Goal: Task Accomplishment & Management: Complete application form

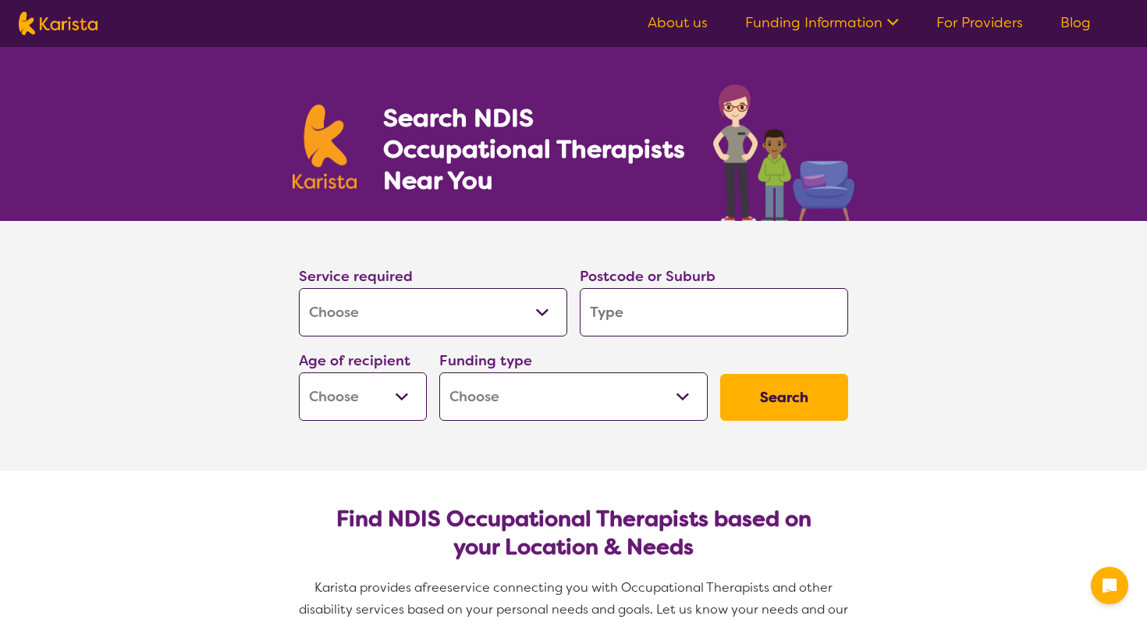
select select "[MEDICAL_DATA]"
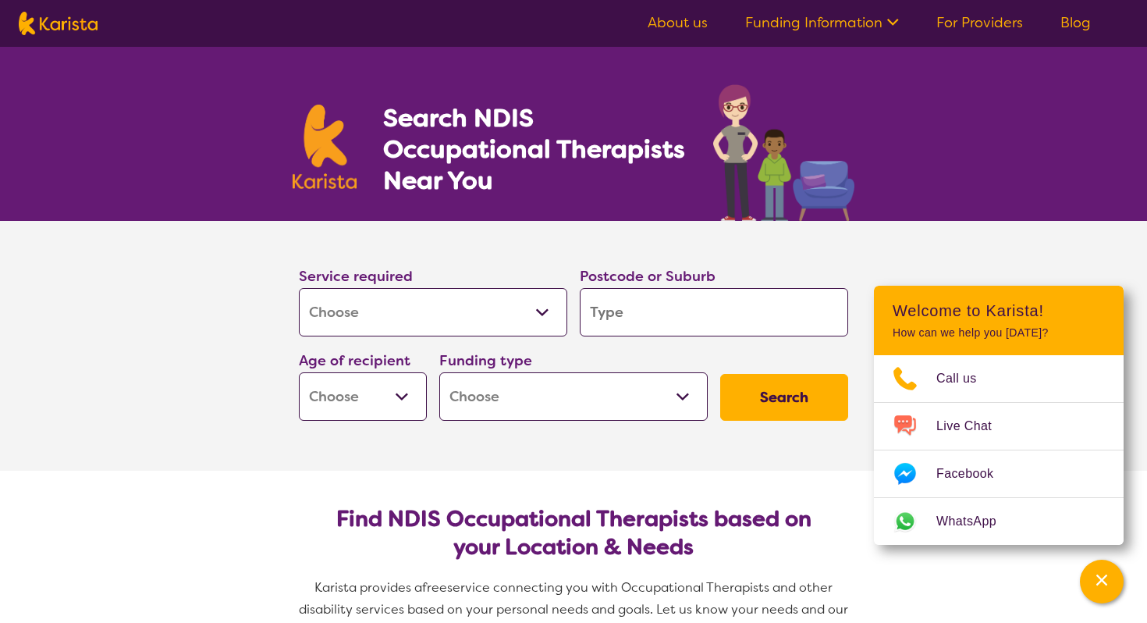
click at [610, 314] on input "search" at bounding box center [714, 312] width 268 height 48
type input "S"
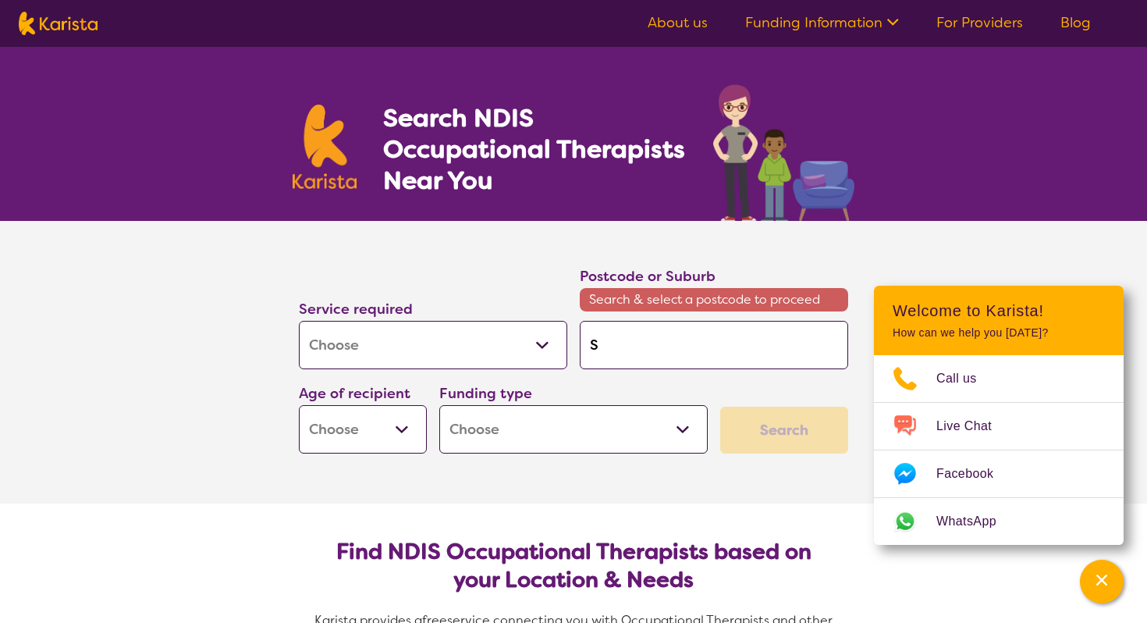
type input "Sa"
type input "[PERSON_NAME]"
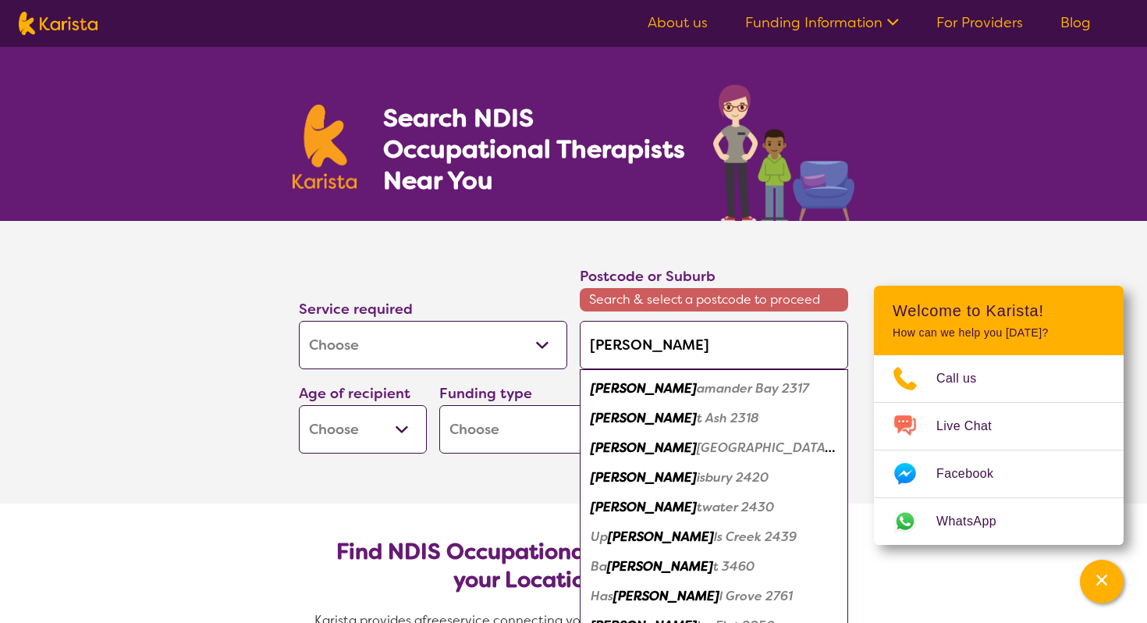
type input "Sa"
type input "S"
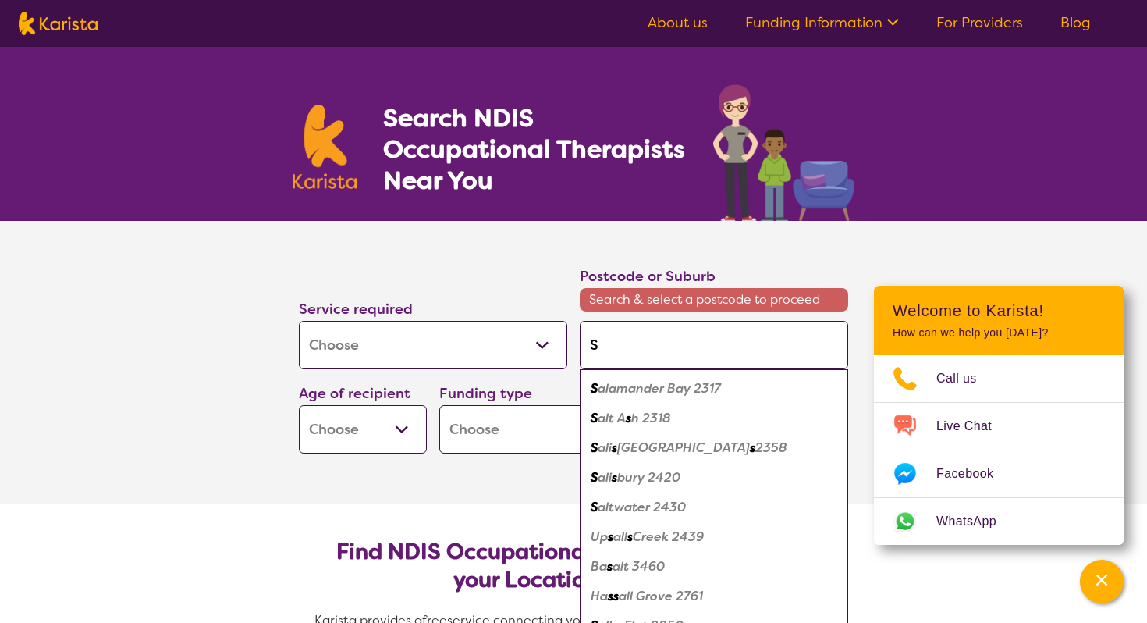
type input "Su"
type input "Sul"
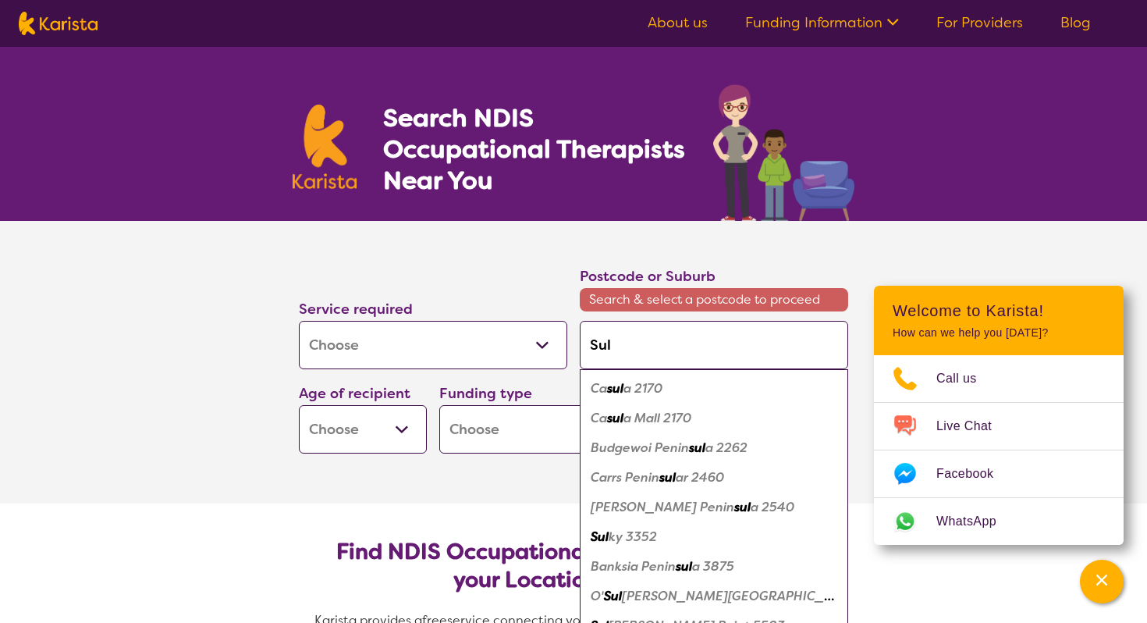
type input "Suls"
type input "Sulsb"
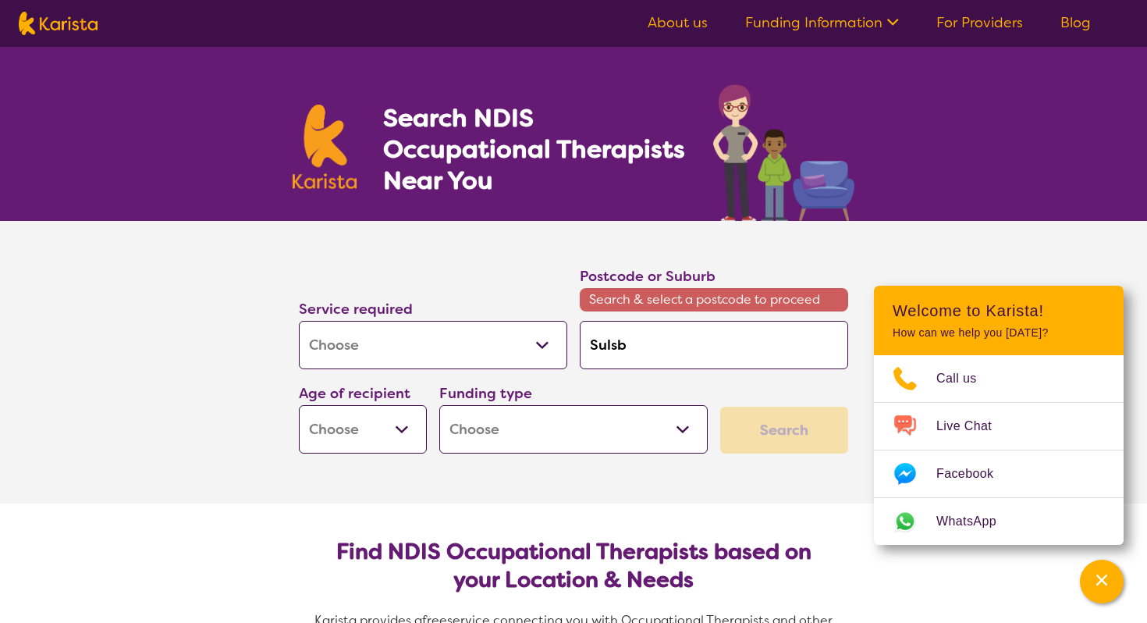
type input "Sulsbu"
type input "Sulsbur"
type input "Sulsbury"
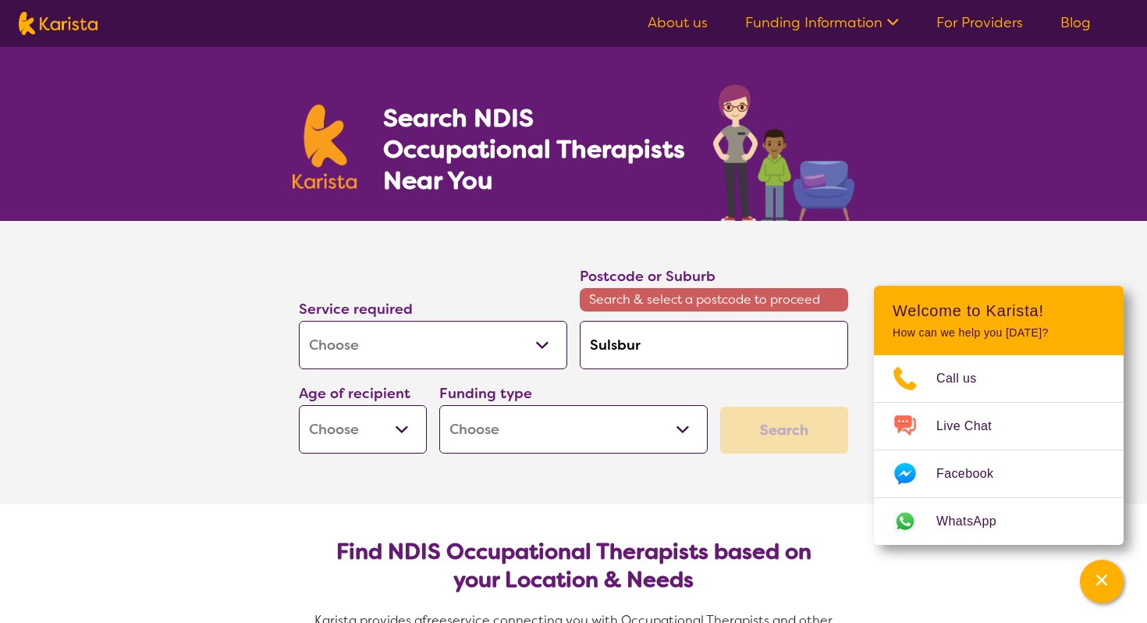
type input "Sulsbury"
click at [609, 347] on input "Sulsbury" at bounding box center [714, 345] width 268 height 48
type input "Sulisbury"
click at [604, 346] on input "Sulisbury" at bounding box center [714, 345] width 268 height 48
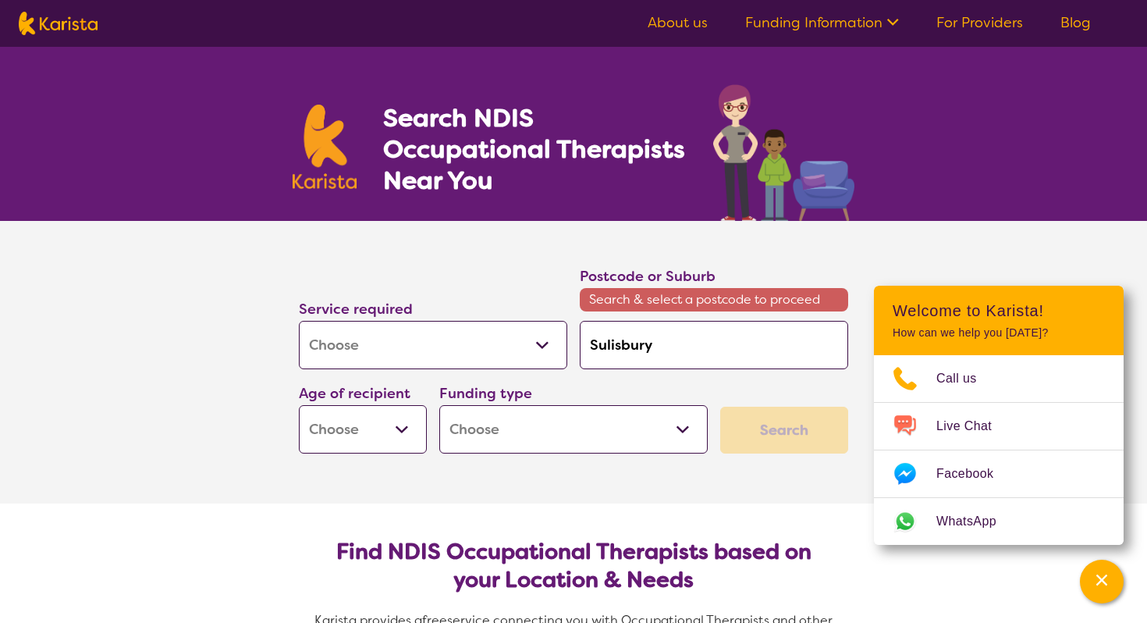
type input "Slisbury"
type input "[GEOGRAPHIC_DATA]"
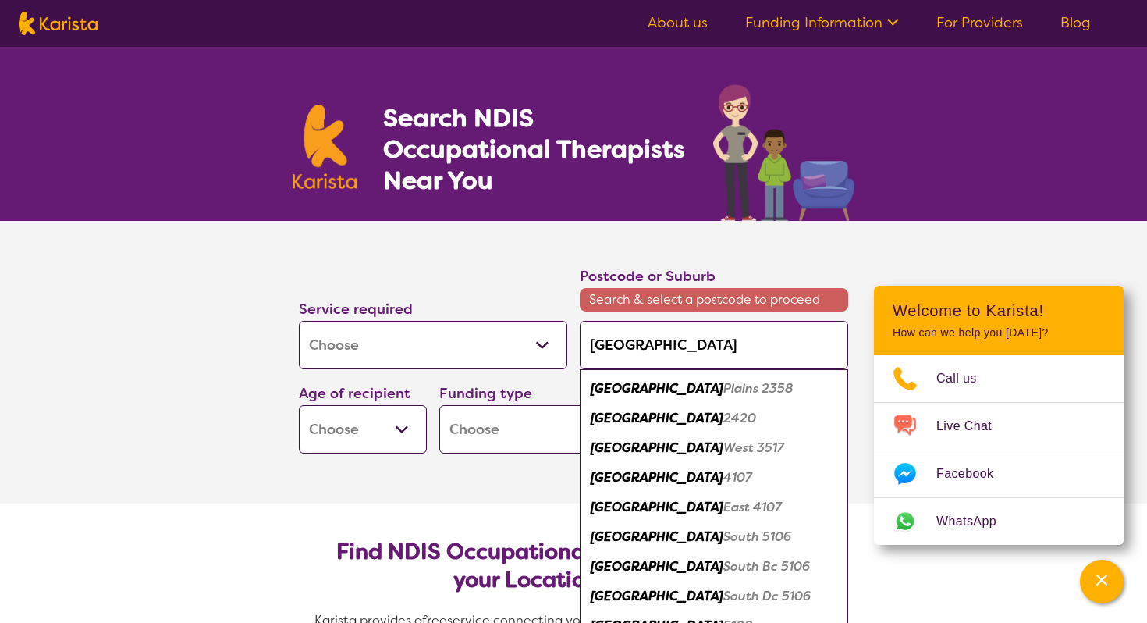
click at [690, 352] on input "[GEOGRAPHIC_DATA]" at bounding box center [714, 345] width 268 height 48
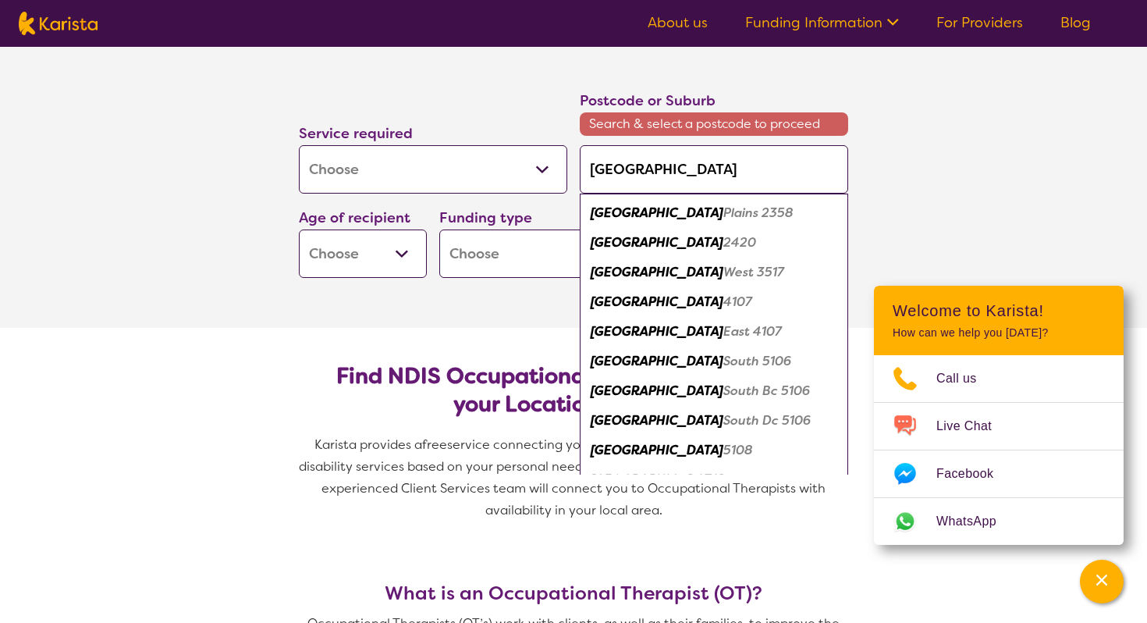
scroll to position [176, 0]
type input "[GEOGRAPHIC_DATA]"
type input "Salisbury S"
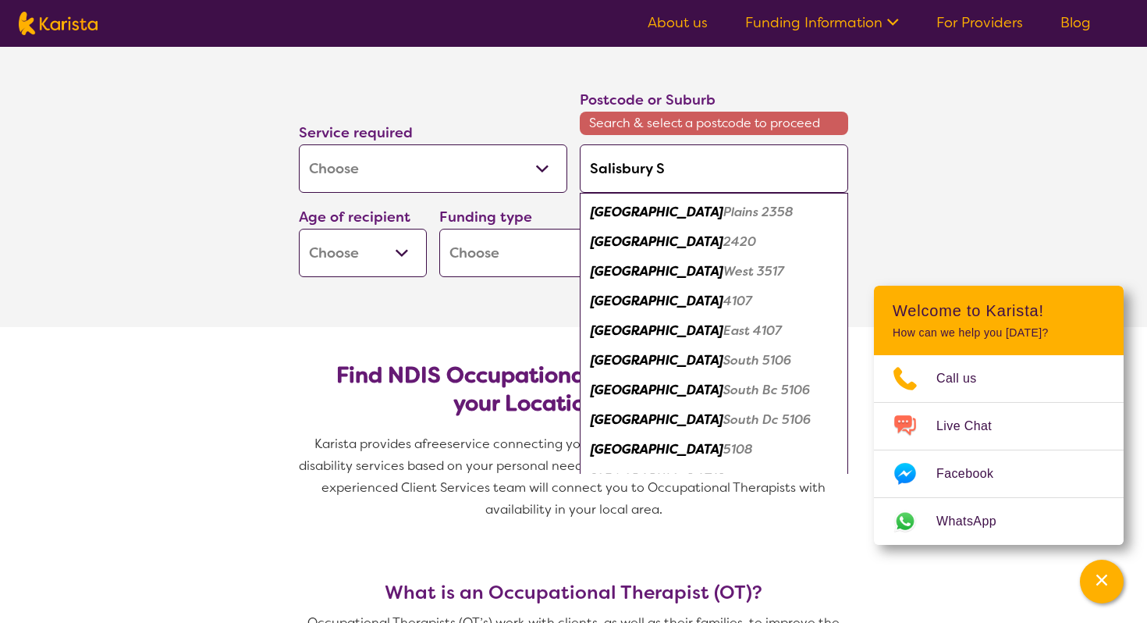
type input "[PERSON_NAME]"
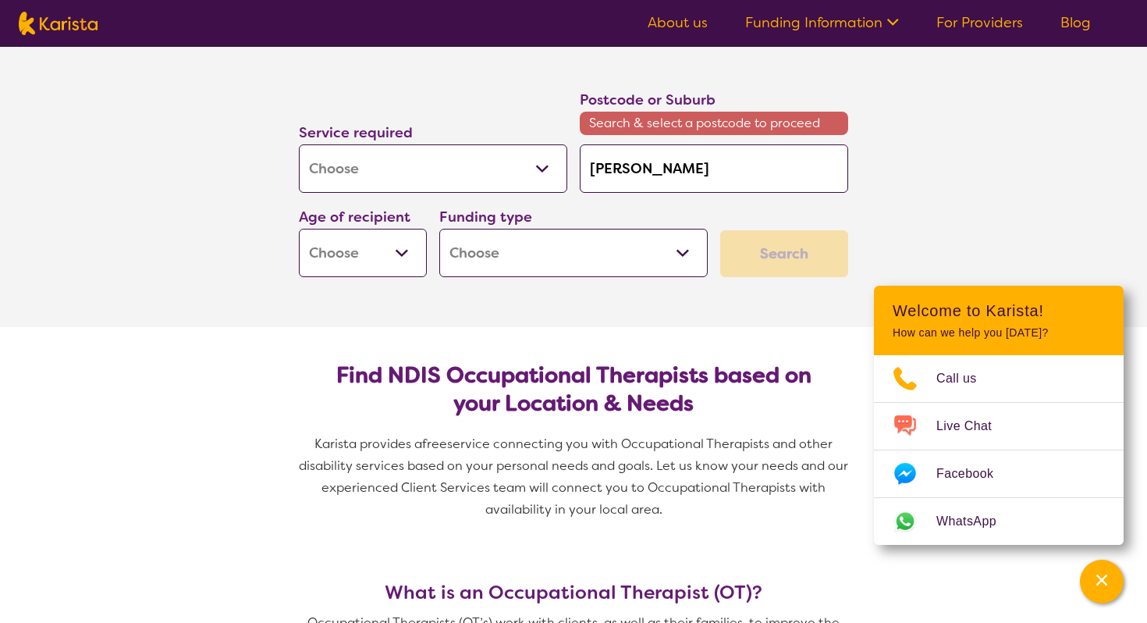
type input "Salisbury S"
type input "[GEOGRAPHIC_DATA]"
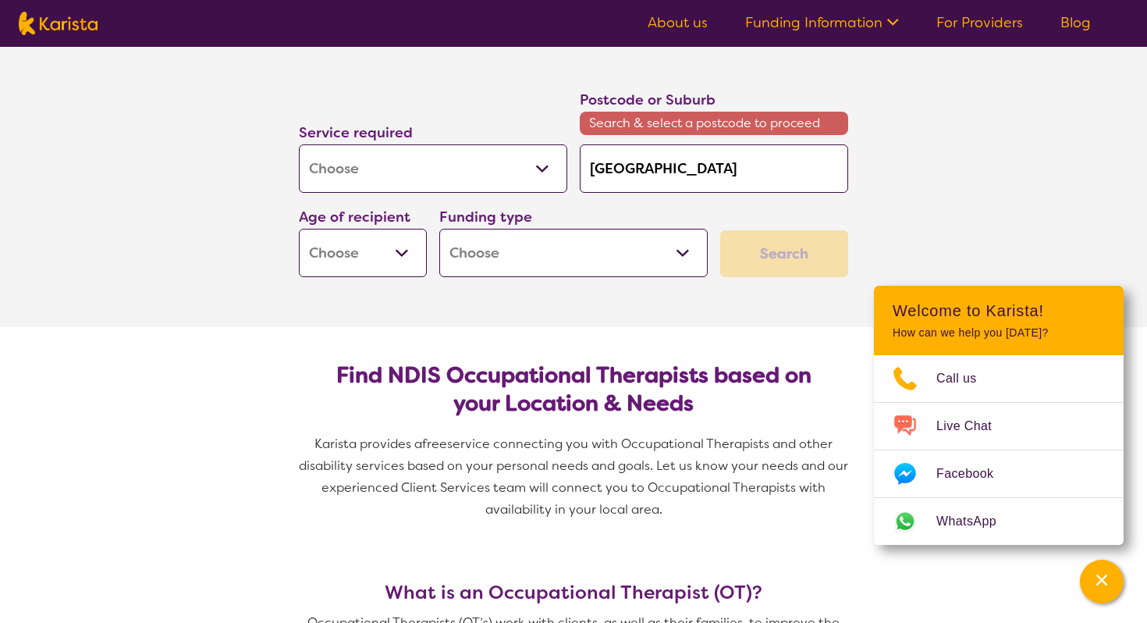
type input "[GEOGRAPHIC_DATA]"
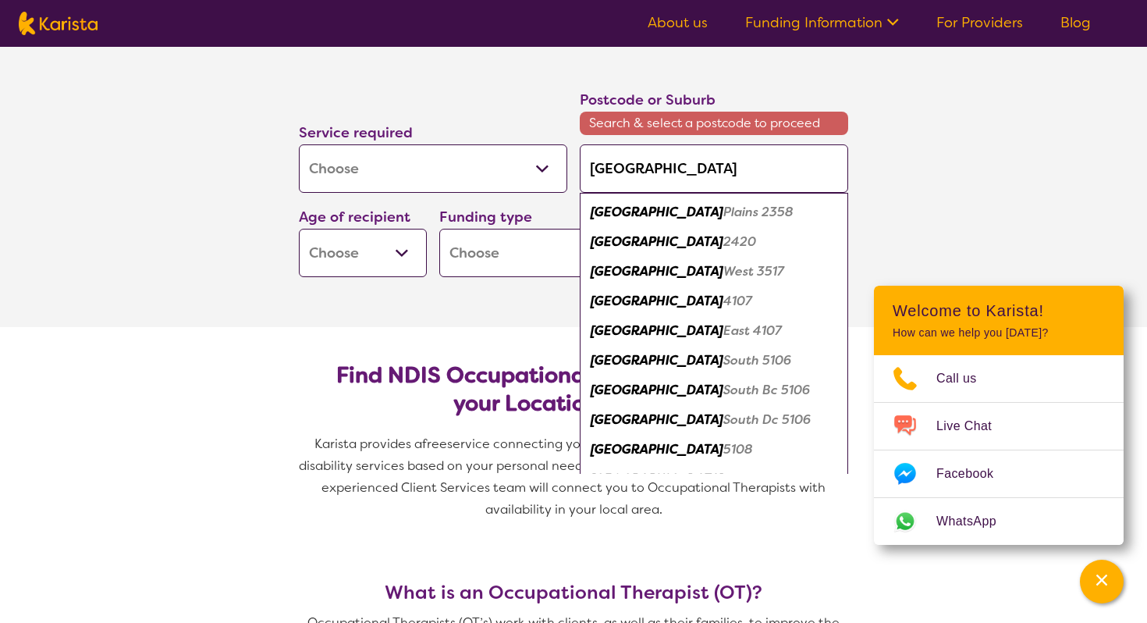
click at [723, 242] on em "2420" at bounding box center [739, 241] width 33 height 16
type input "2420"
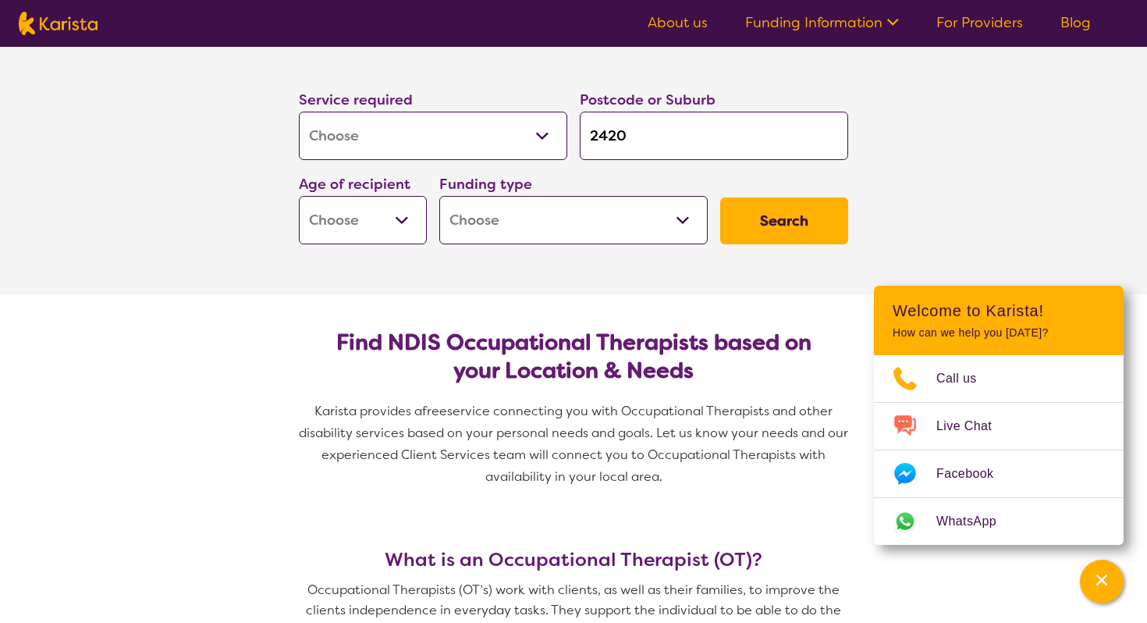
click at [683, 140] on input "2420" at bounding box center [714, 136] width 268 height 48
click at [720, 197] on button "Search" at bounding box center [784, 220] width 128 height 47
click at [406, 222] on select "Early Childhood - 0 to 9 Child - 10 to 11 Adolescent - 12 to 17 Adult - 18 to 6…" at bounding box center [363, 220] width 128 height 48
select select "CH"
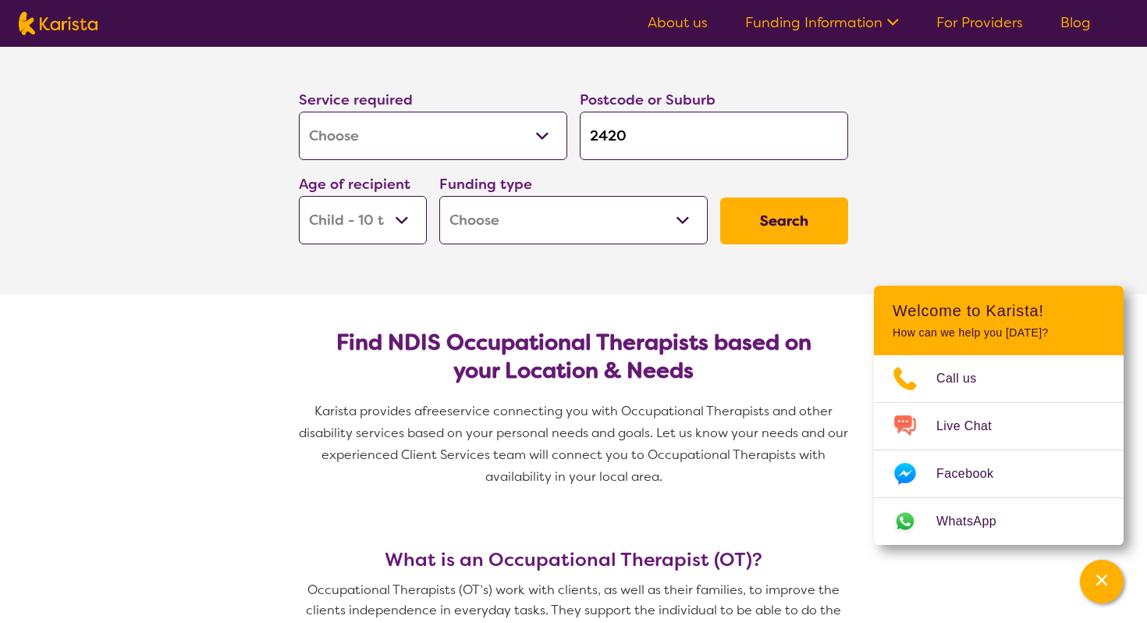
click at [398, 232] on select "Early Childhood - 0 to 9 Child - 10 to 11 Adolescent - 12 to 17 Adult - 18 to 6…" at bounding box center [363, 220] width 128 height 48
select select "AS"
click at [467, 228] on select "Home Care Package (HCP) National Disability Insurance Scheme (NDIS) I don't know" at bounding box center [573, 220] width 268 height 48
select select "NDIS"
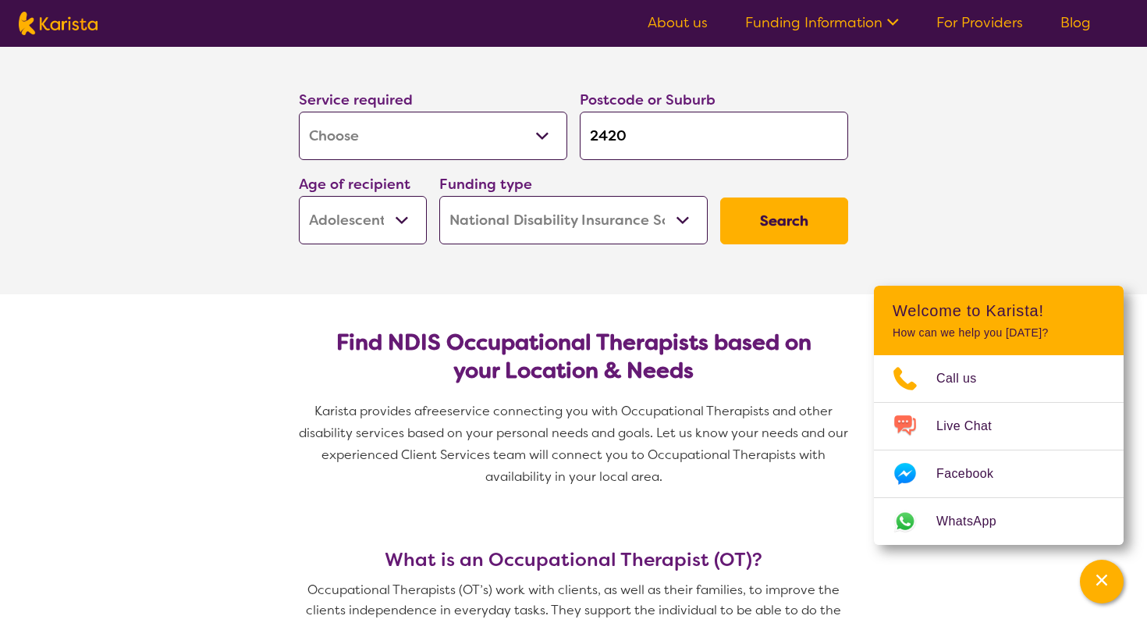
select select "NDIS"
click at [816, 222] on button "Search" at bounding box center [784, 220] width 128 height 47
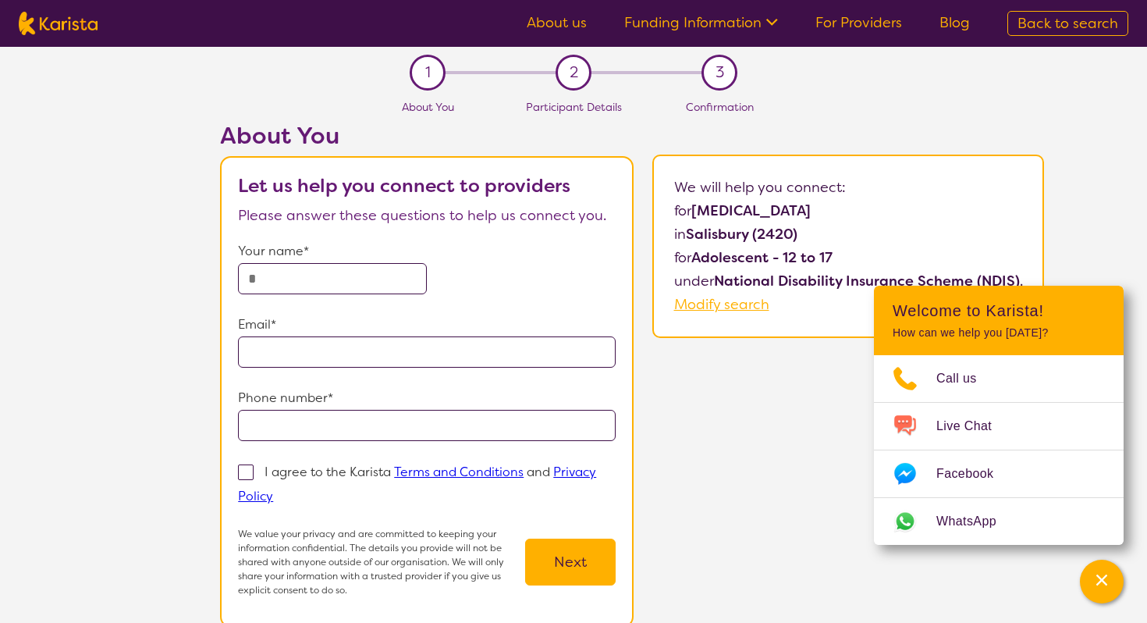
scroll to position [176, 0]
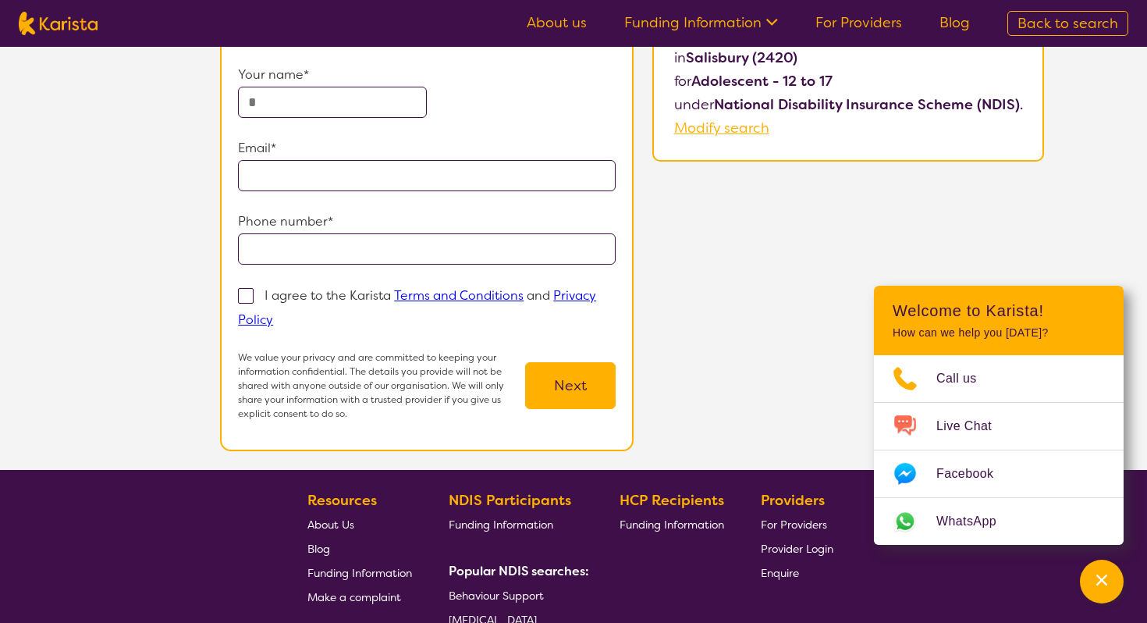
select select "[MEDICAL_DATA]"
select select "AS"
select select "NDIS"
select select "[MEDICAL_DATA]"
select select "AS"
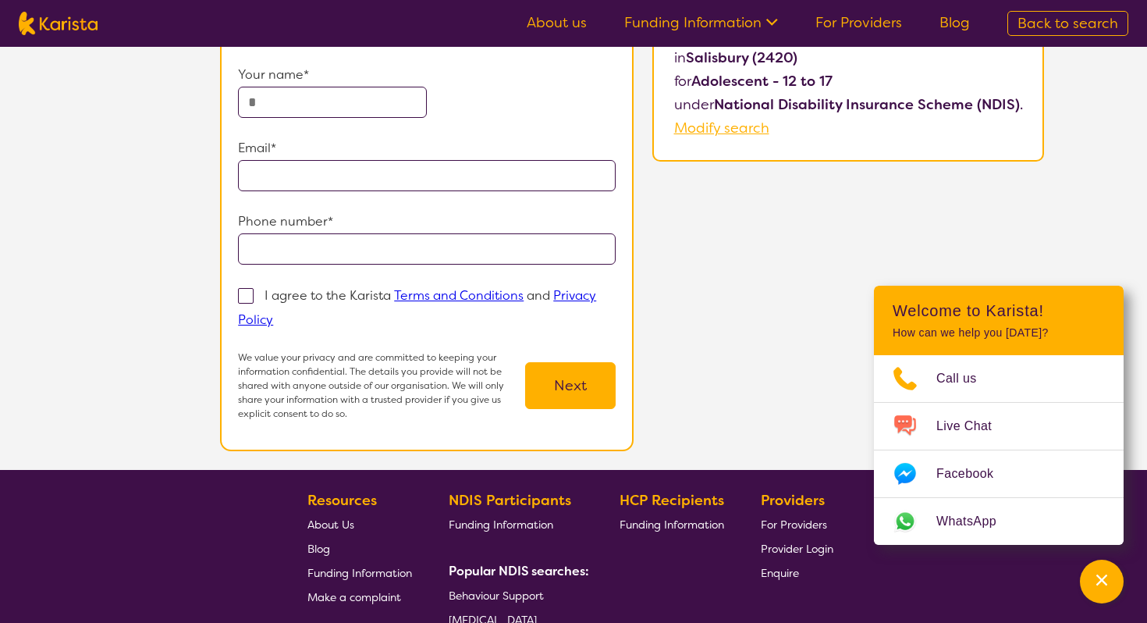
select select "NDIS"
